Goal: Find contact information: Find contact information

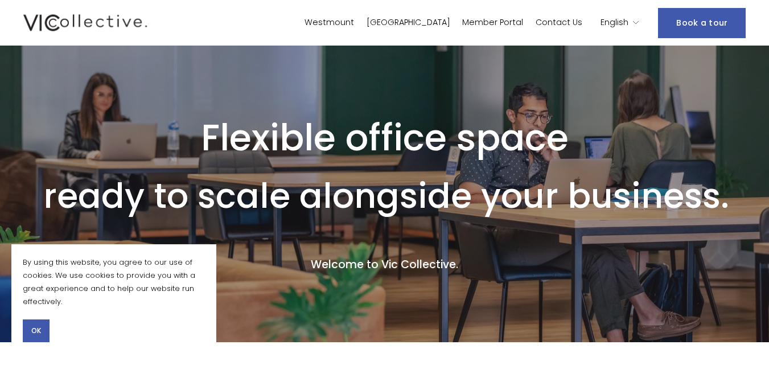
click at [35, 331] on span "OK" at bounding box center [36, 330] width 10 height 10
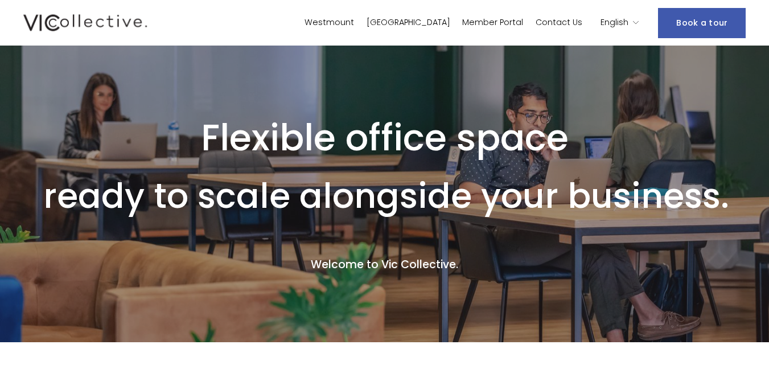
click at [559, 16] on link "Contact Us" at bounding box center [558, 23] width 47 height 16
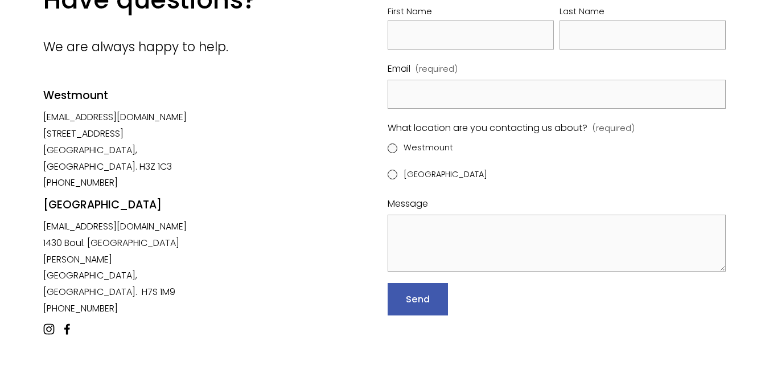
scroll to position [114, 0]
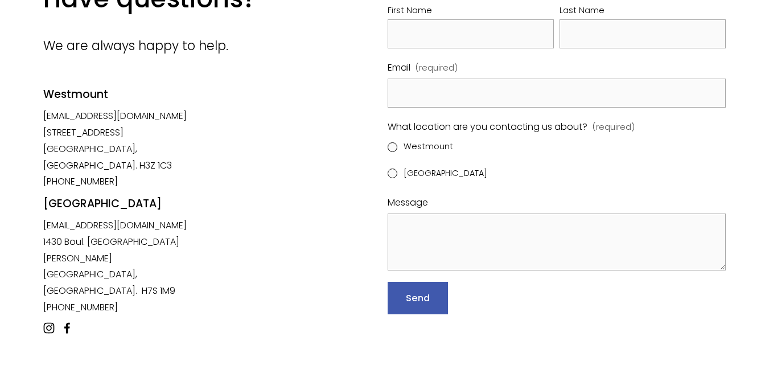
click at [102, 117] on div "Westmount" at bounding box center [126, 105] width 166 height 36
click at [171, 119] on div "Westmount" at bounding box center [126, 105] width 166 height 36
drag, startPoint x: 183, startPoint y: 119, endPoint x: 110, endPoint y: 134, distance: 74.3
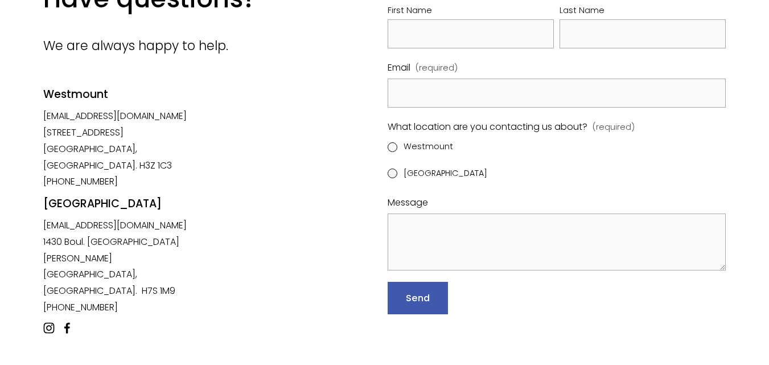
click at [117, 121] on div "Westmount" at bounding box center [126, 105] width 166 height 36
click at [70, 316] on use "facebook-unauth" at bounding box center [67, 327] width 23 height 23
